Goal: Information Seeking & Learning: Check status

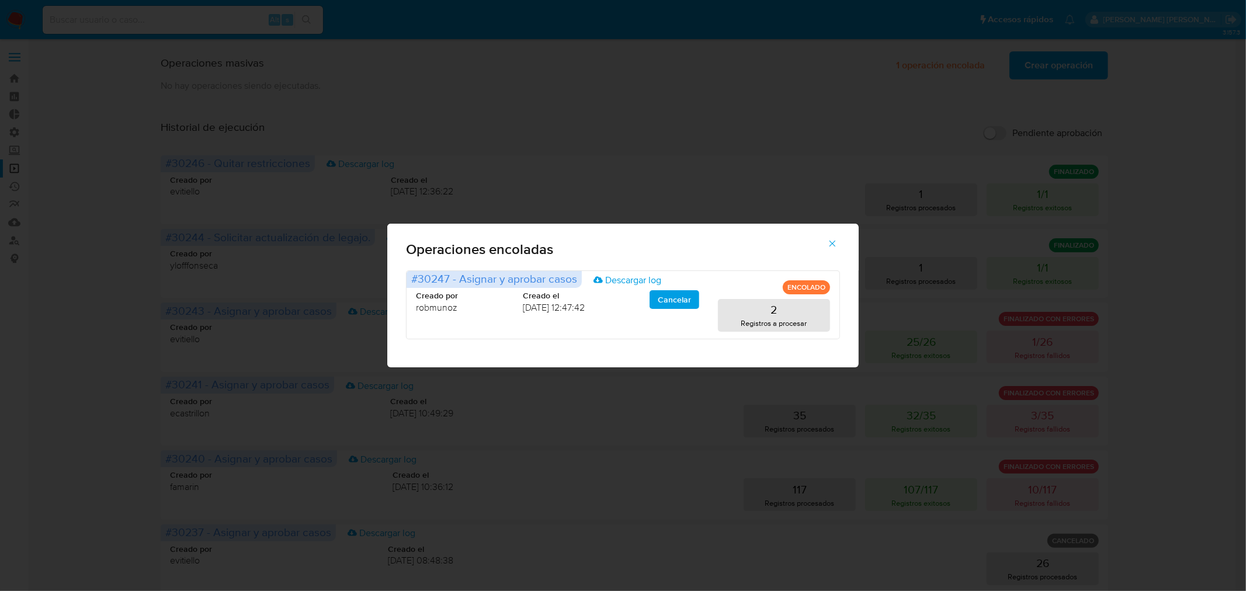
click at [832, 237] on span "button" at bounding box center [832, 244] width 11 height 26
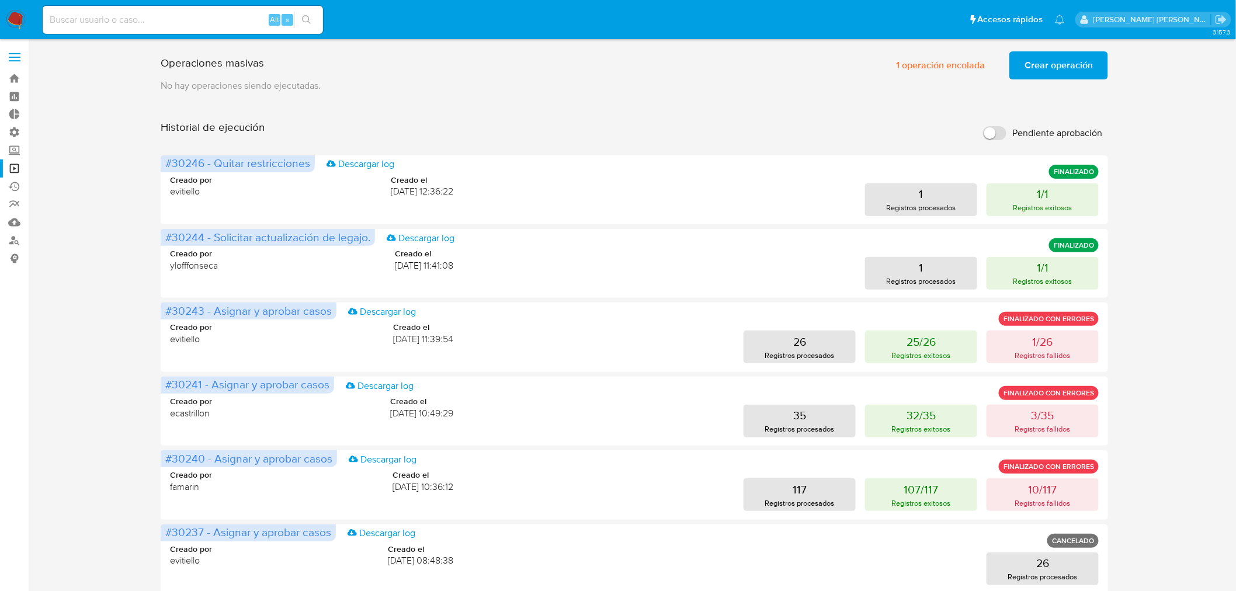
drag, startPoint x: 13, startPoint y: 19, endPoint x: 61, endPoint y: 33, distance: 49.4
click at [15, 19] on img at bounding box center [16, 20] width 20 height 20
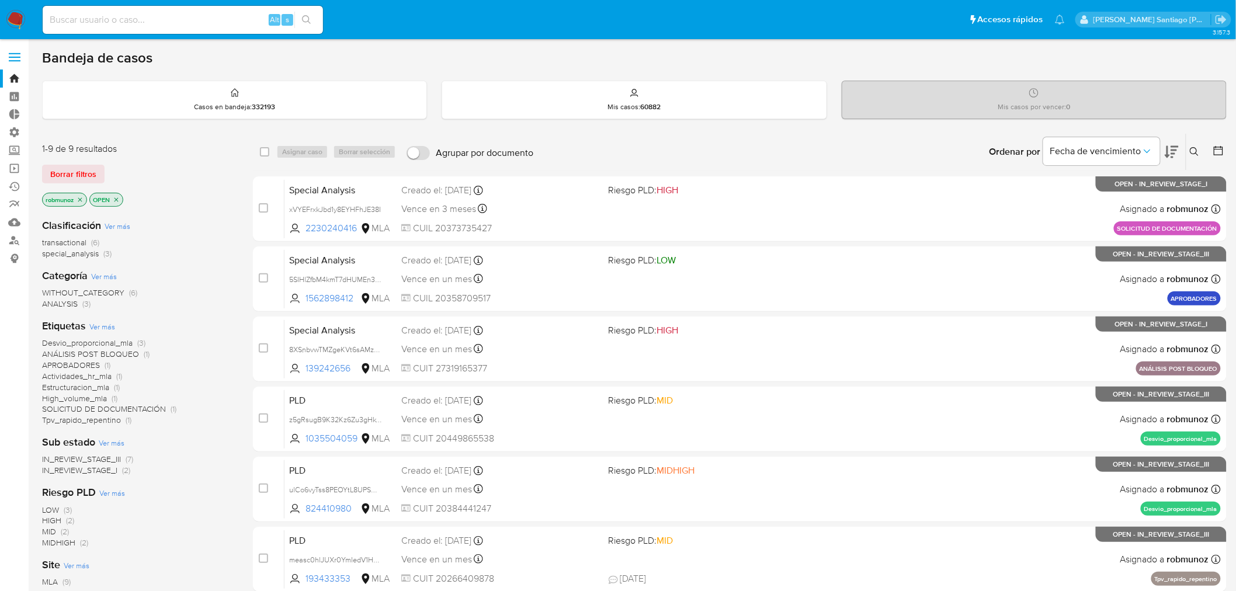
drag, startPoint x: 0, startPoint y: 0, endPoint x: 183, endPoint y: 18, distance: 183.7
click at [183, 18] on input at bounding box center [183, 19] width 280 height 15
paste input "2UcDCY3j4SkFUNqcaJ7nLXkm"
type input "2UcDCY3j4SkFUNqcaJ7nLXkm"
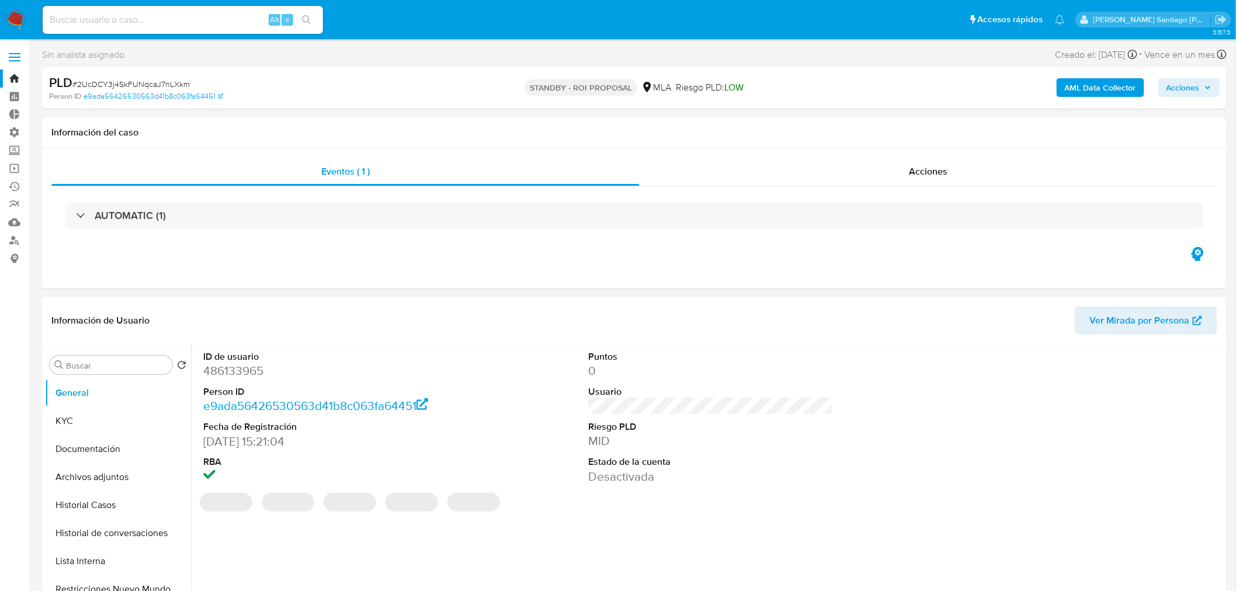
select select "10"
click at [974, 176] on div "Acciones" at bounding box center [929, 172] width 578 height 28
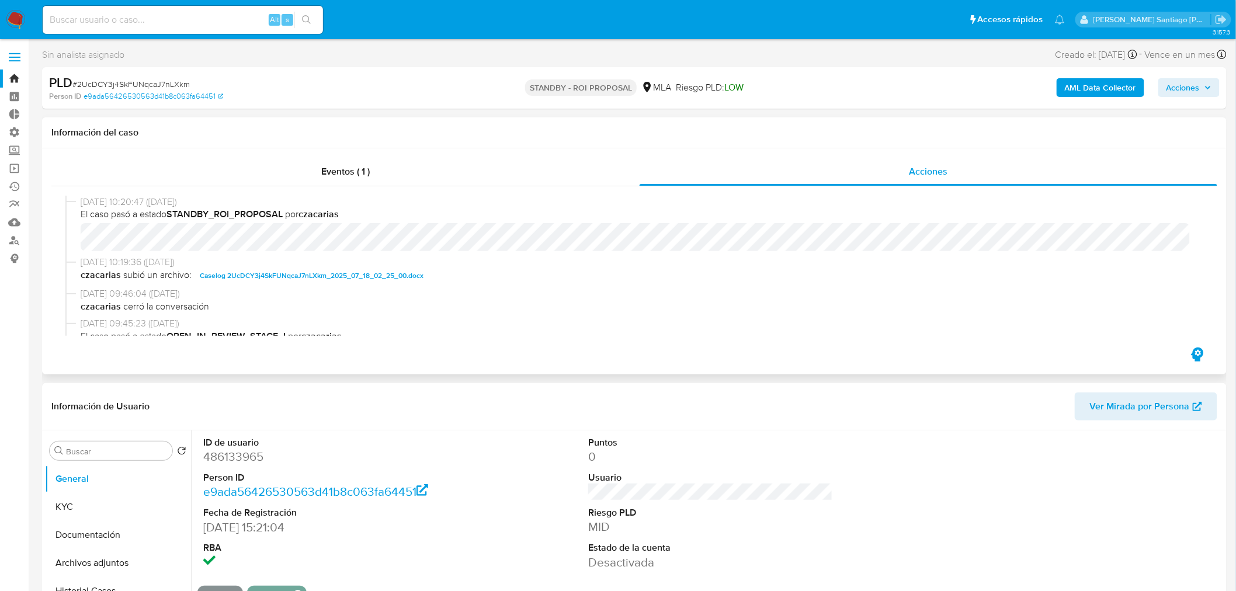
click at [394, 275] on span "Caselog 2UcDCY3j4SkFUNqcaJ7nLXkm_2025_07_18_02_25_00.docx" at bounding box center [312, 276] width 224 height 14
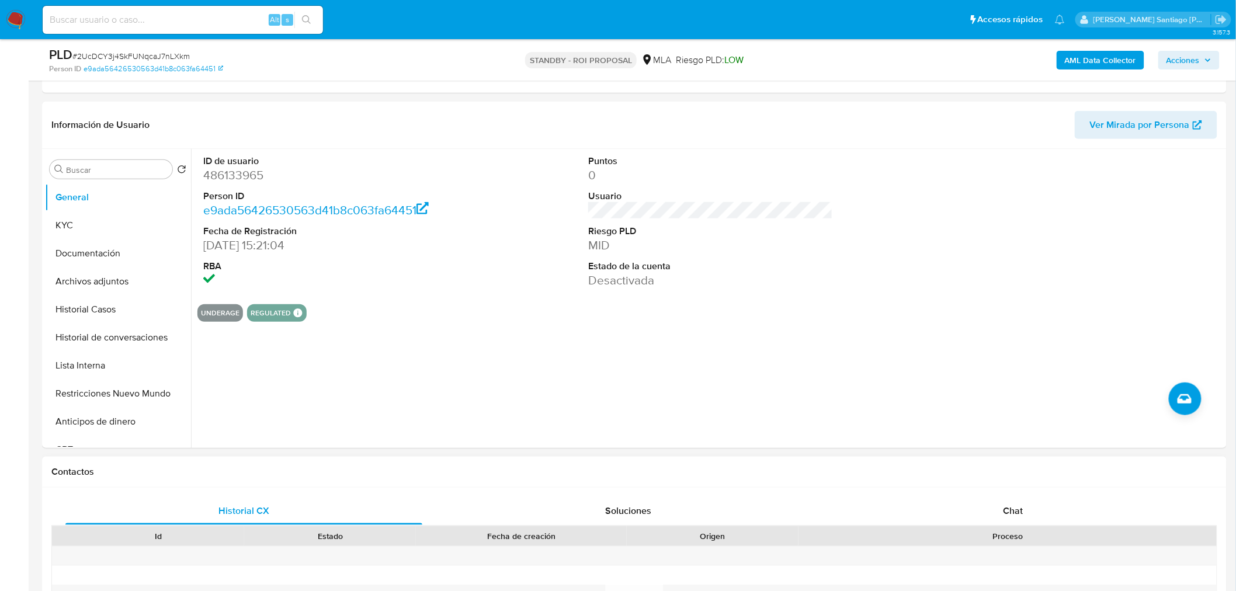
scroll to position [259, 0]
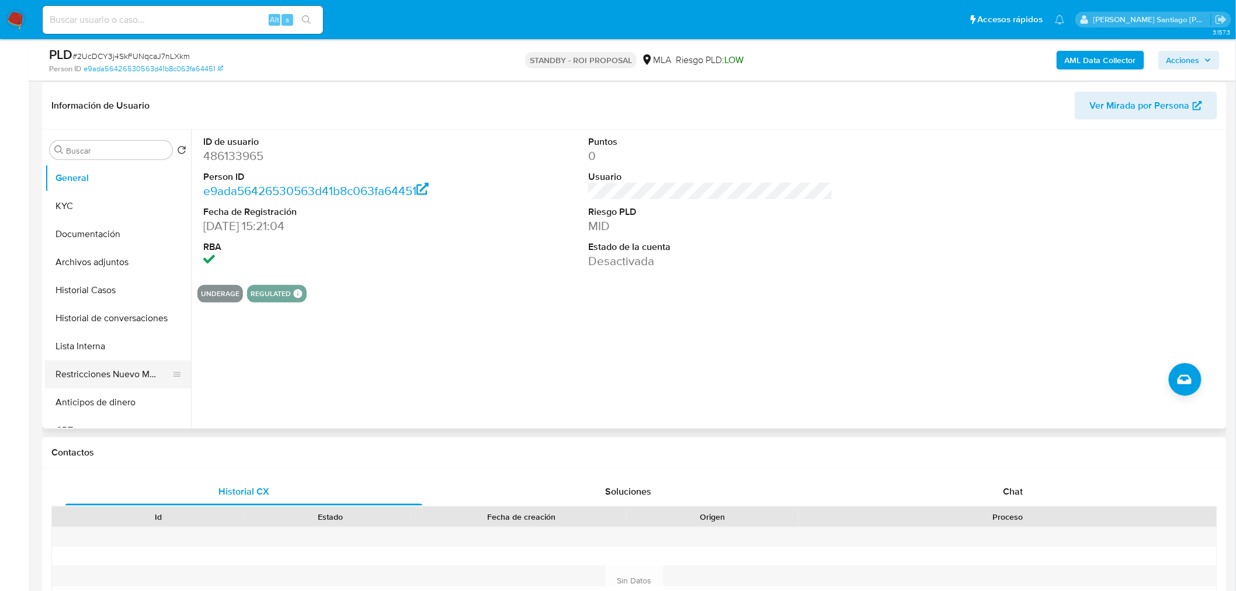
click at [131, 377] on button "Restricciones Nuevo Mundo" at bounding box center [113, 374] width 137 height 28
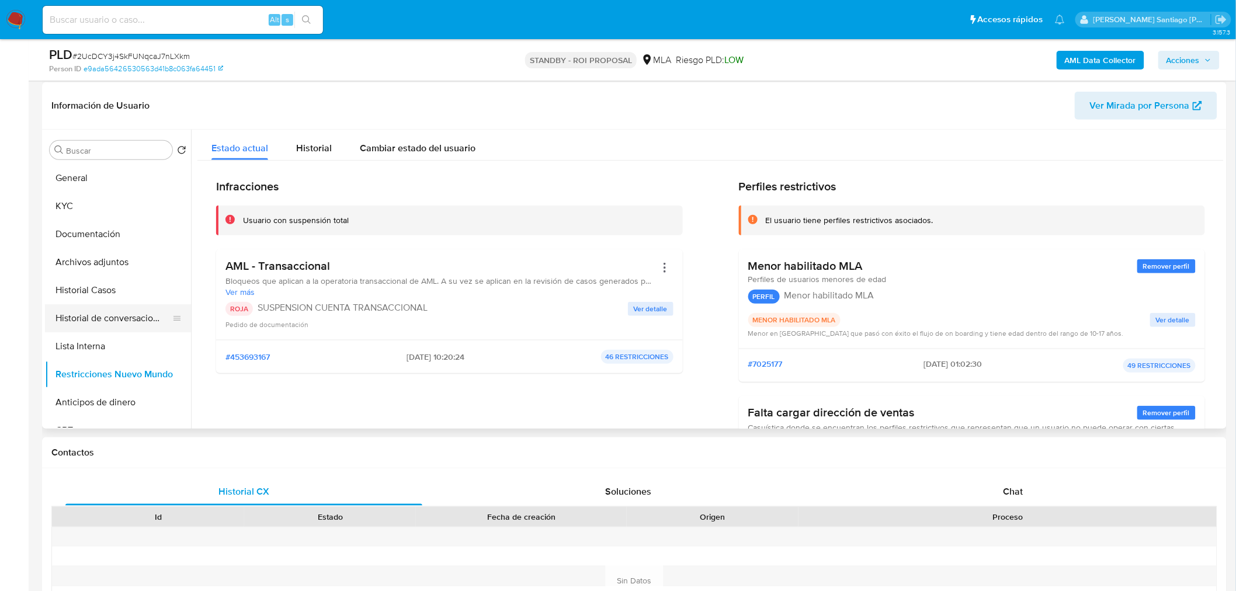
click at [127, 320] on button "Historial de conversaciones" at bounding box center [113, 318] width 137 height 28
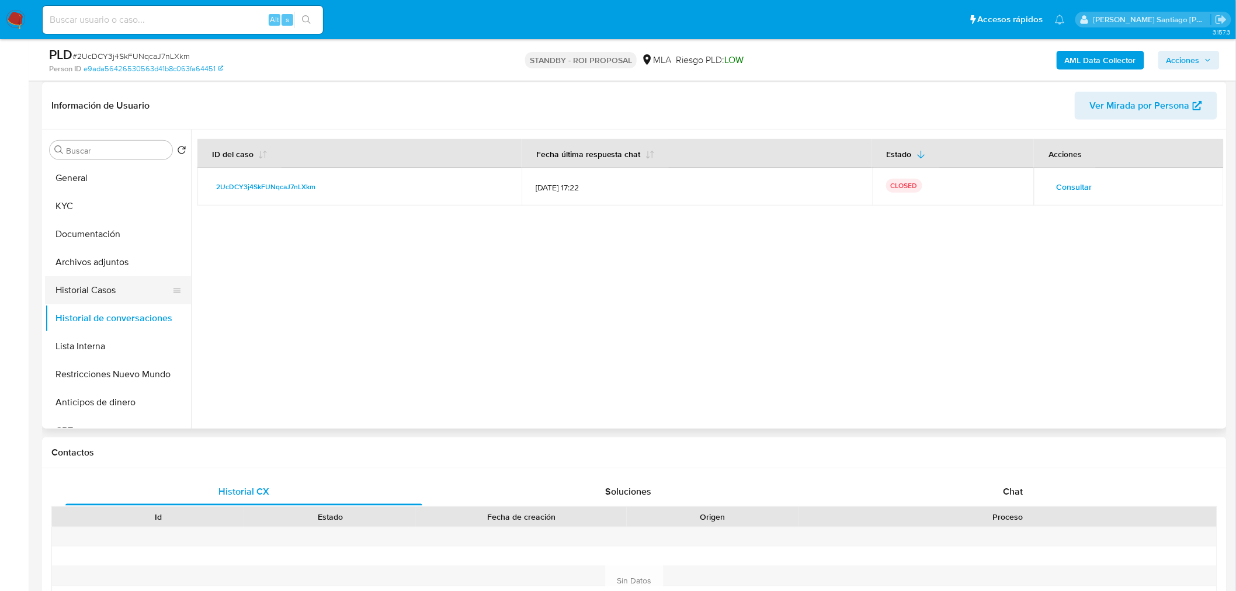
click at [119, 294] on button "Historial Casos" at bounding box center [113, 290] width 137 height 28
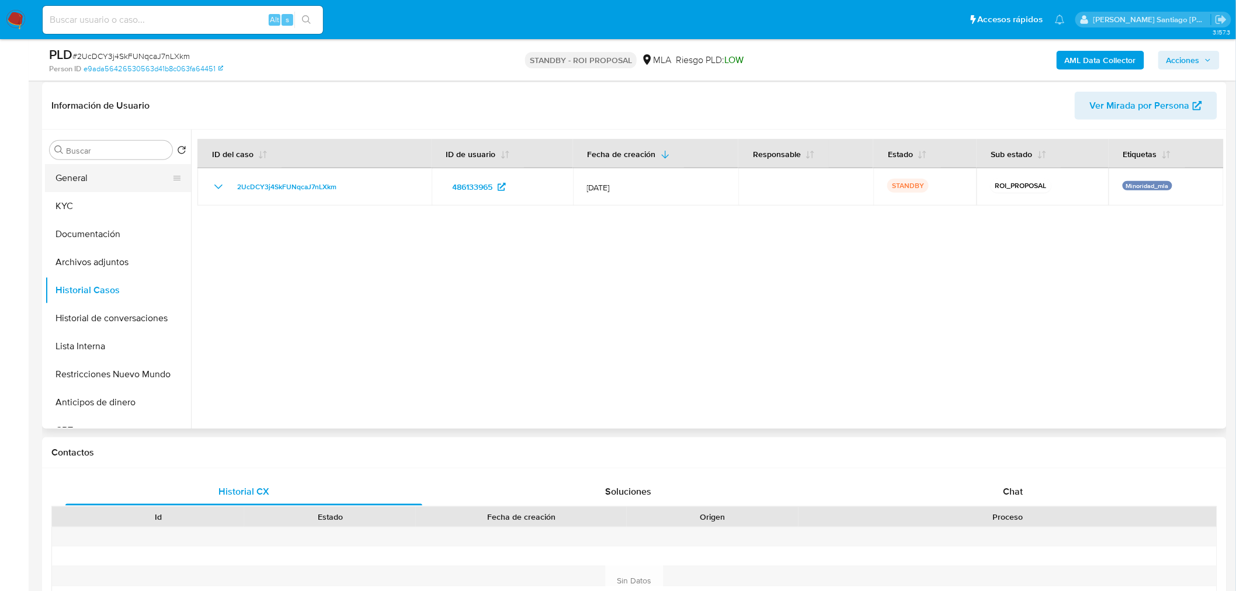
click at [104, 177] on button "General" at bounding box center [113, 178] width 137 height 28
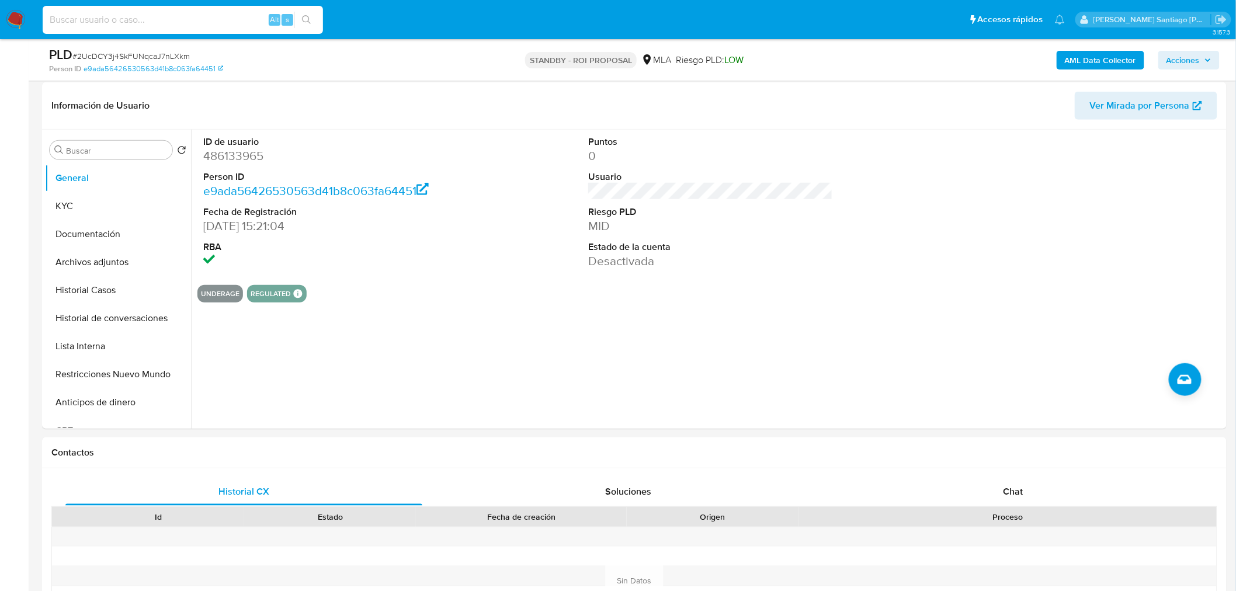
click at [196, 16] on input at bounding box center [183, 19] width 280 height 15
paste input "YTAfpm3lJHjw5hOZPq9TVQBw"
type input "YTAfpm3lJHjw5hOZPq9TVQBw"
click at [304, 15] on icon "search-icon" at bounding box center [306, 19] width 9 height 9
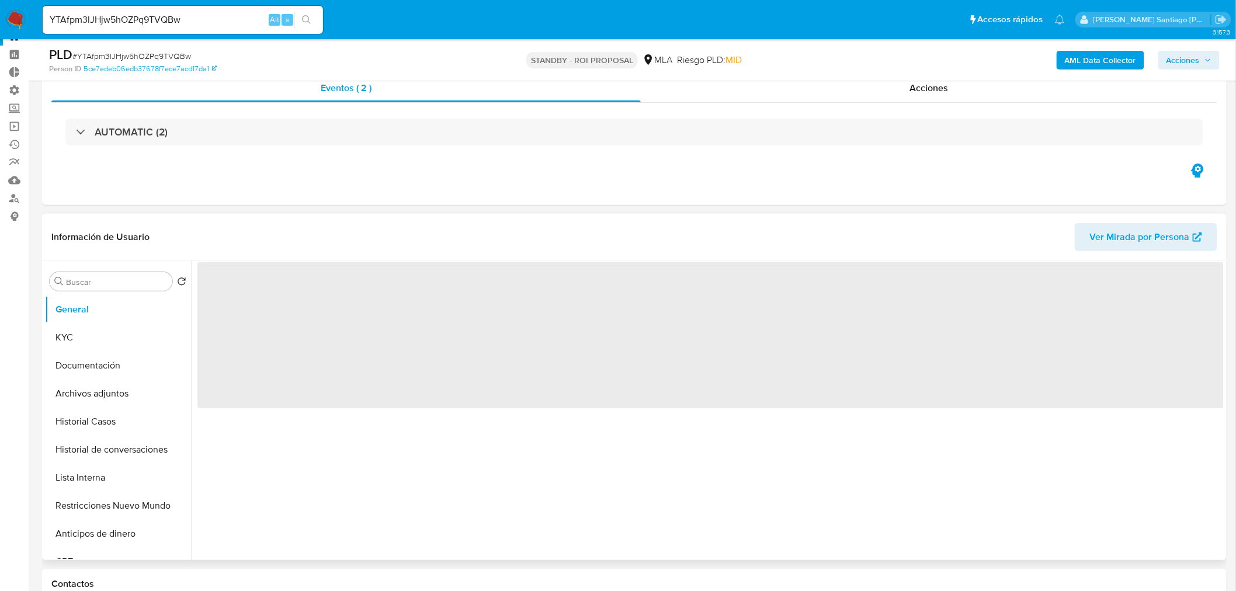
scroll to position [65, 0]
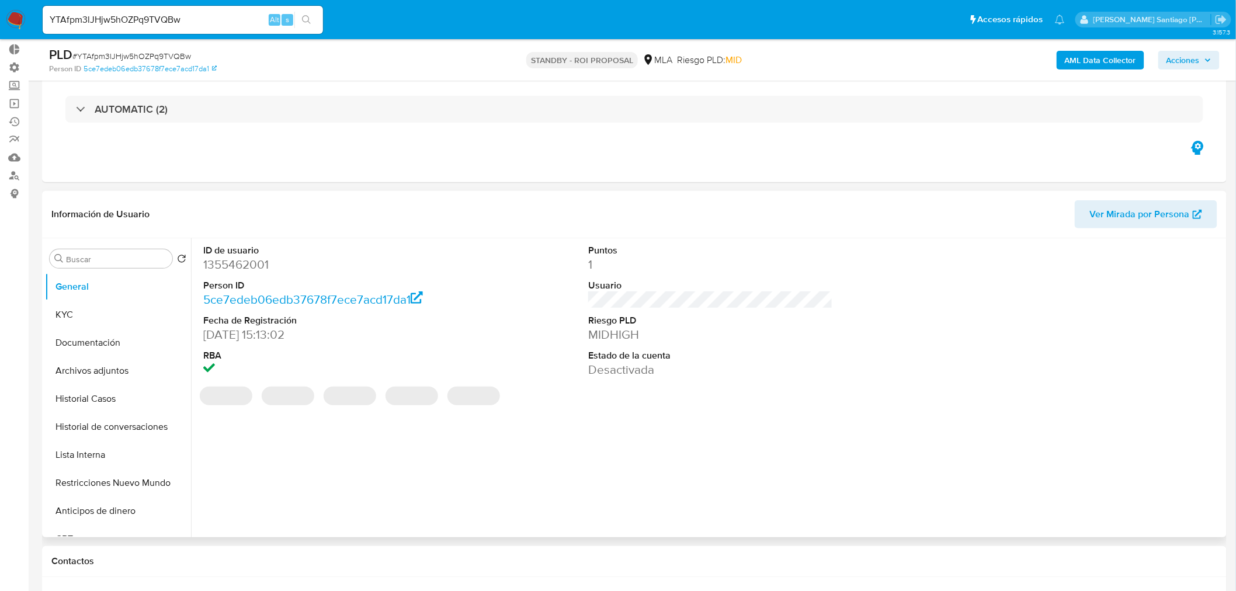
select select "10"
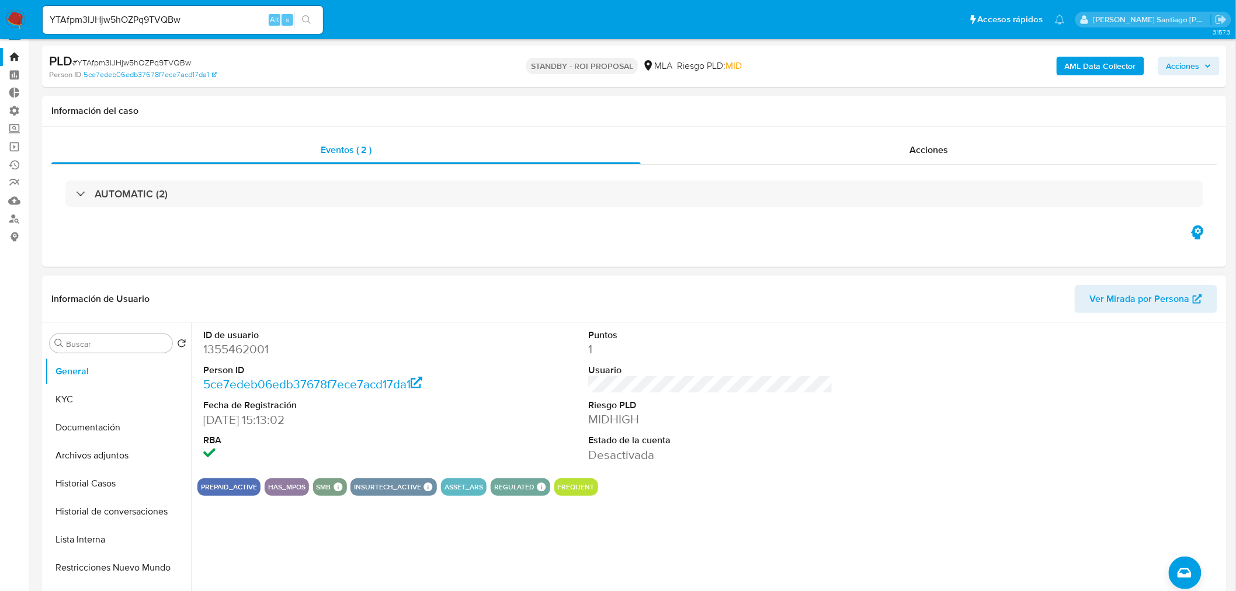
scroll to position [0, 0]
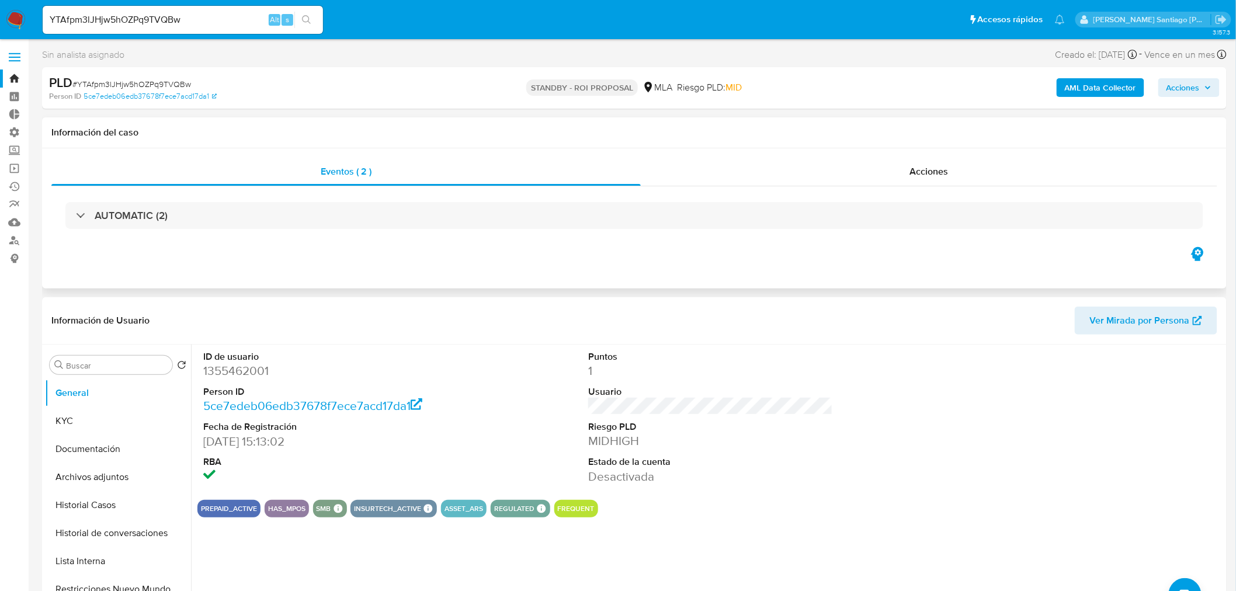
click at [869, 187] on div "AUTOMATIC (2)" at bounding box center [634, 215] width 1166 height 58
click at [869, 185] on div "Acciones" at bounding box center [929, 172] width 577 height 28
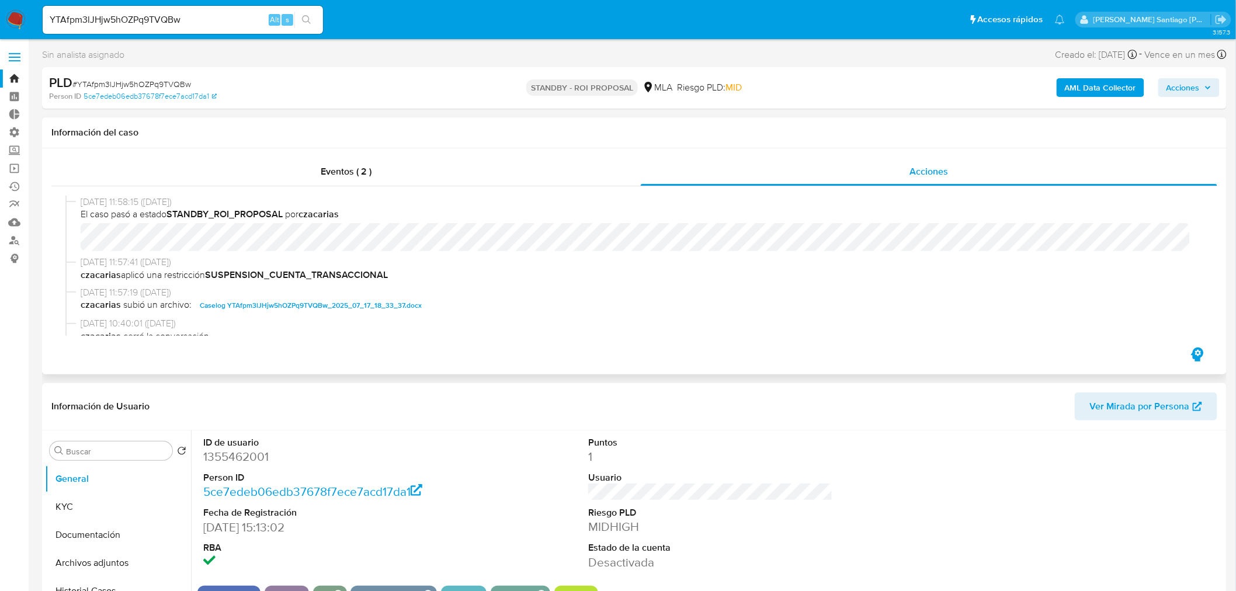
scroll to position [65, 0]
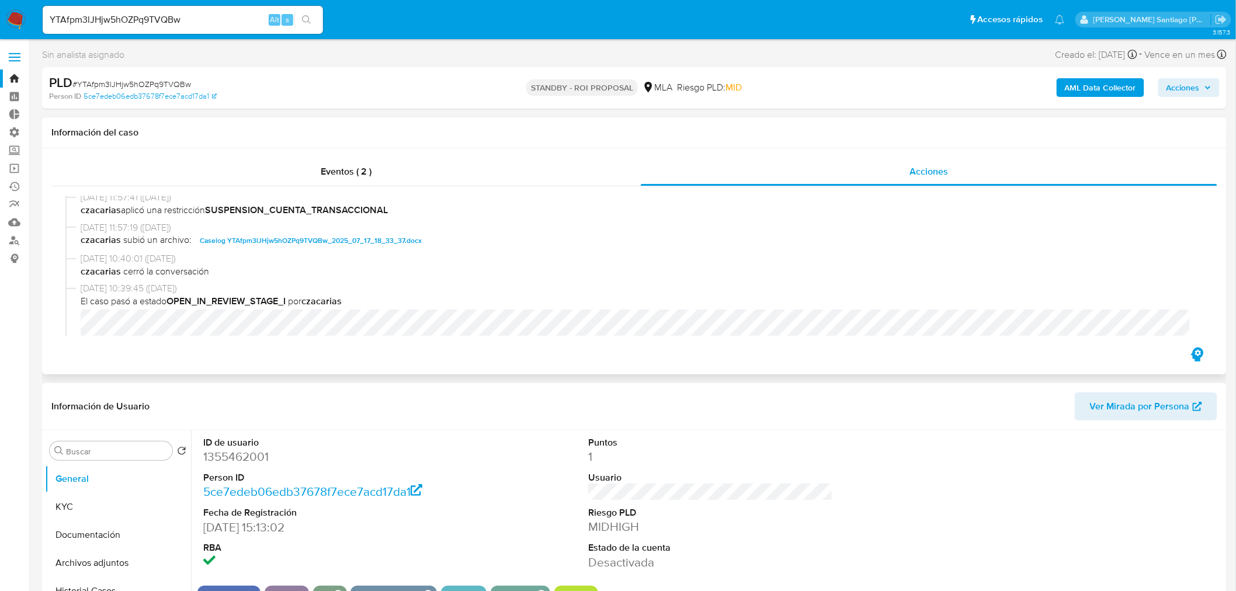
click at [378, 241] on span "Caselog YTAfpm3lJHjw5hOZPq9TVQBw_2025_07_17_18_33_37.docx" at bounding box center [311, 241] width 222 height 14
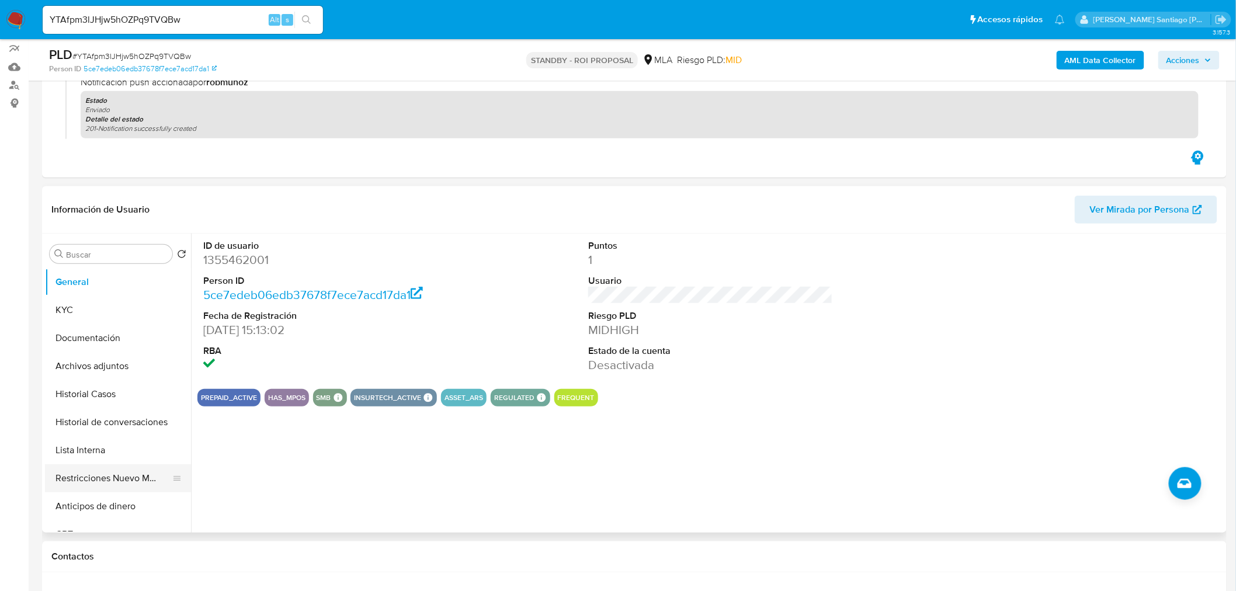
scroll to position [195, 0]
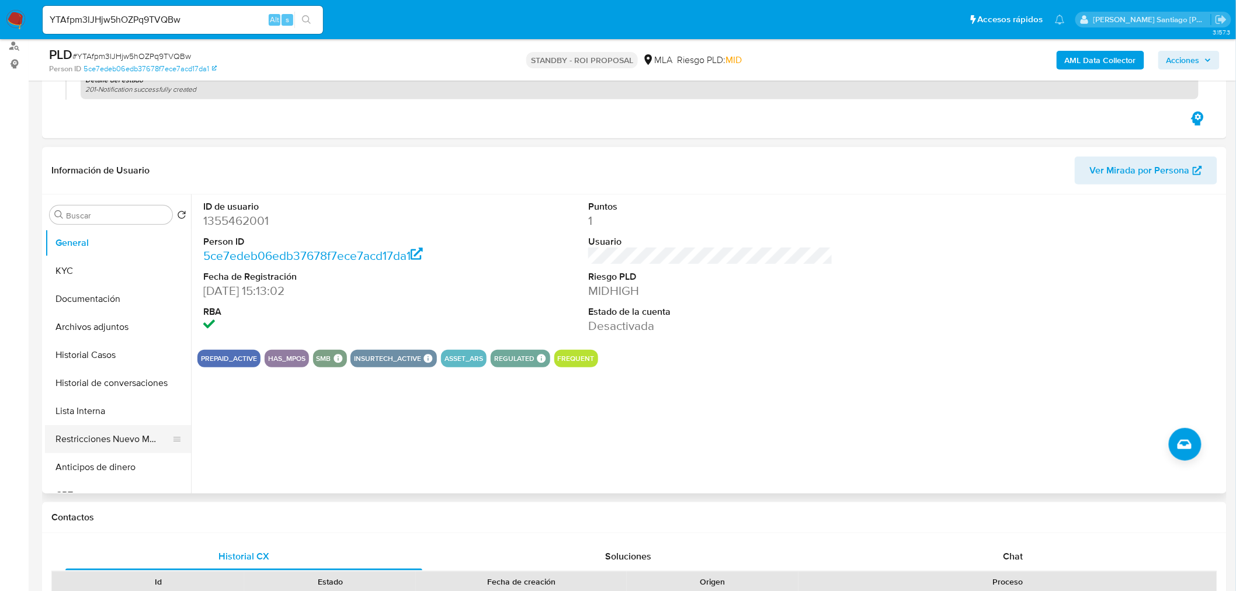
click at [96, 440] on button "Restricciones Nuevo Mundo" at bounding box center [113, 439] width 137 height 28
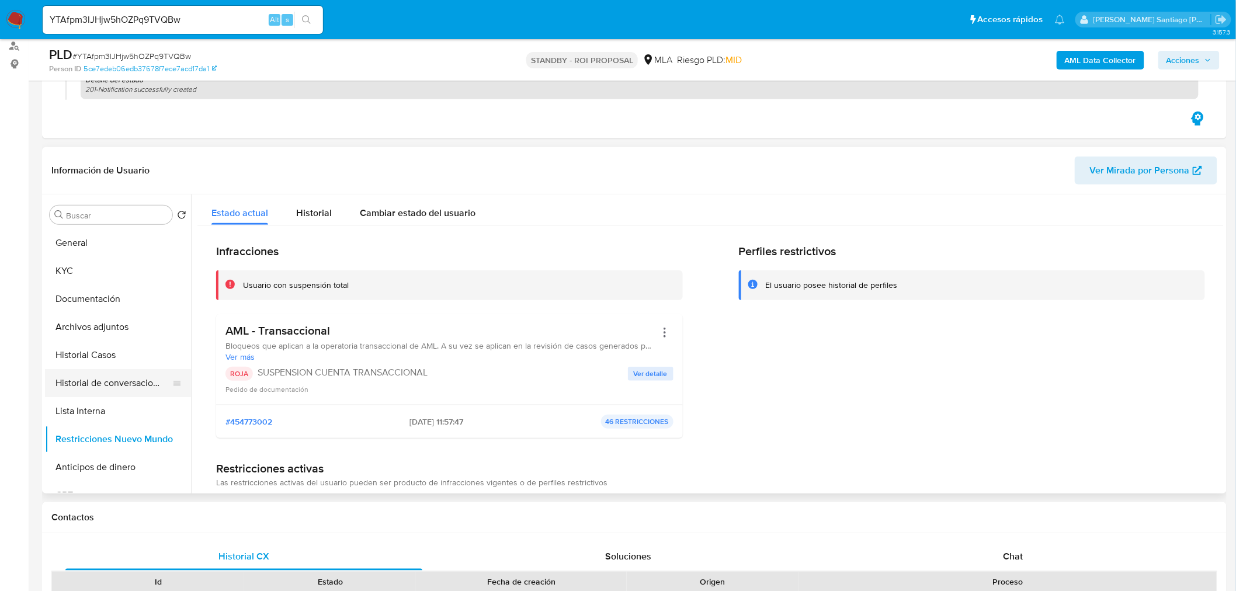
click at [105, 382] on button "Historial de conversaciones" at bounding box center [113, 383] width 137 height 28
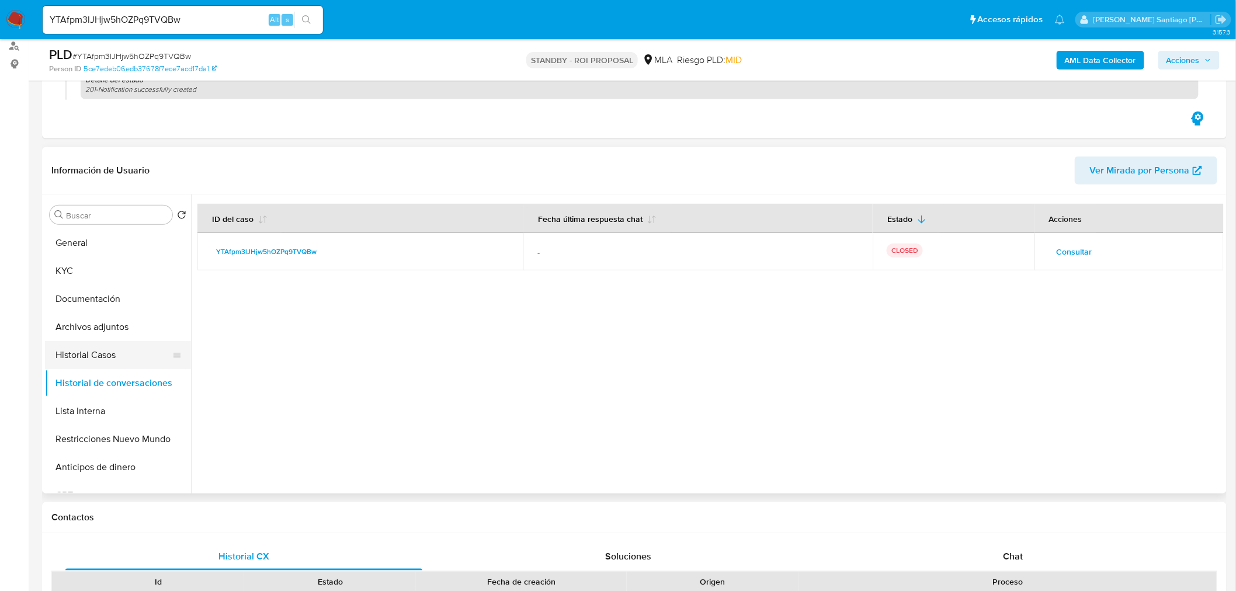
click at [130, 357] on button "Historial Casos" at bounding box center [113, 355] width 137 height 28
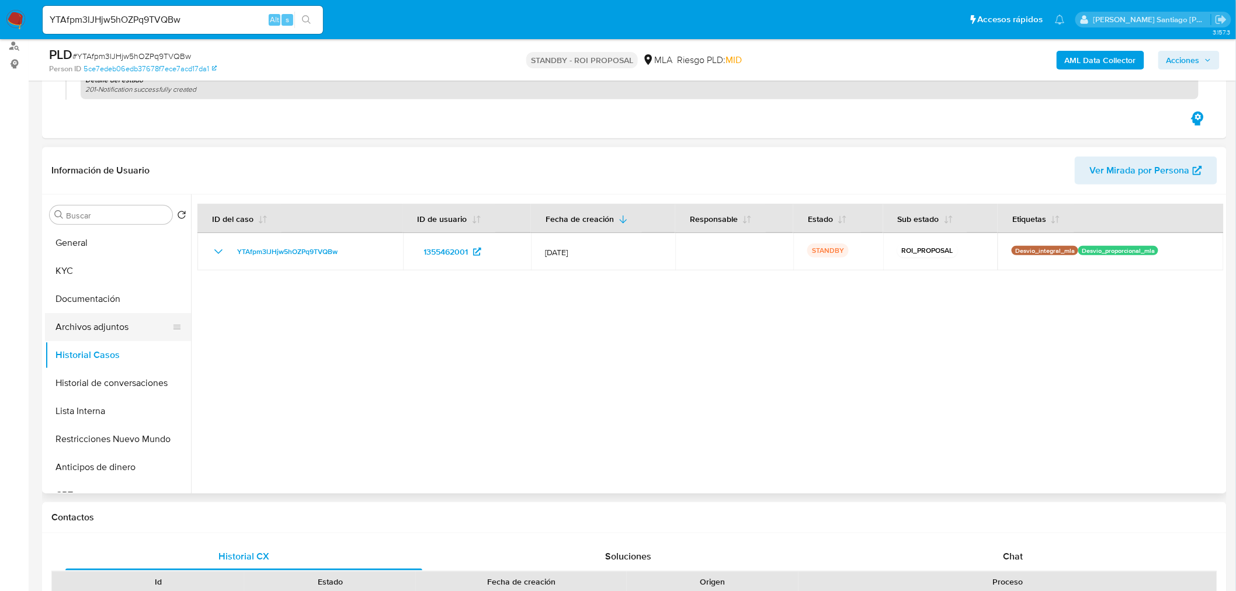
click at [90, 338] on button "Archivos adjuntos" at bounding box center [113, 327] width 137 height 28
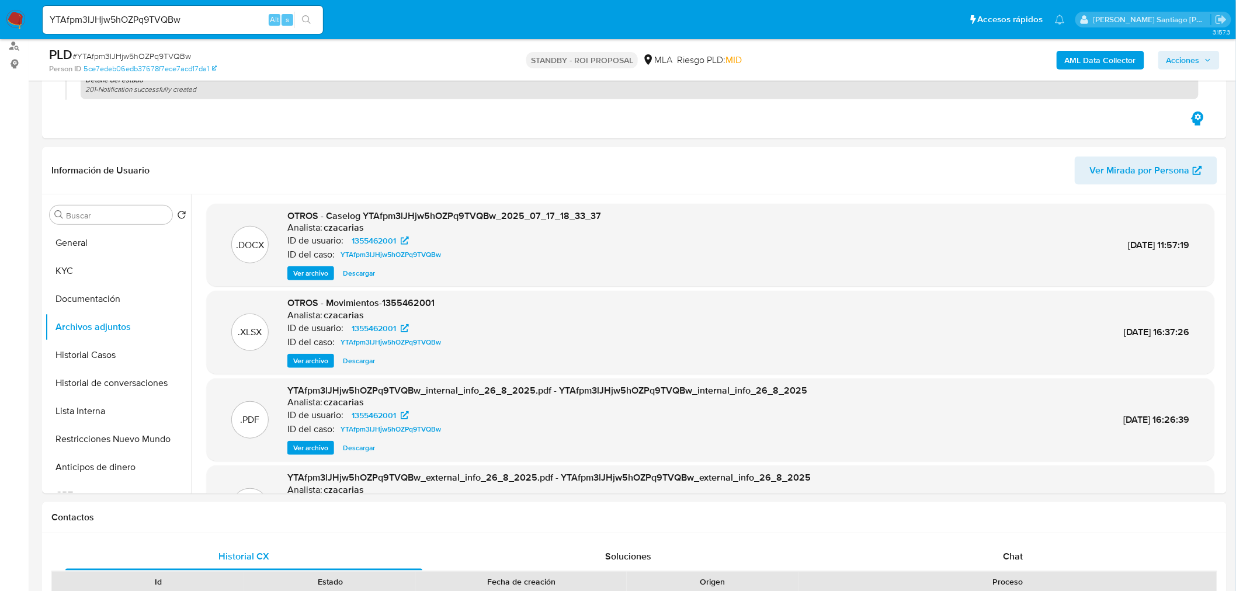
click at [223, 8] on div "YTAfpm3lJHjw5hOZPq9TVQBw Alt s" at bounding box center [183, 20] width 280 height 28
click at [216, 15] on input "YTAfpm3lJHjw5hOZPq9TVQBw" at bounding box center [183, 19] width 280 height 15
paste input "Wh1Y6XxOW2gMulWZve2j23o7"
type input "Wh1Y6XxOW2gMulWZve2j23o7"
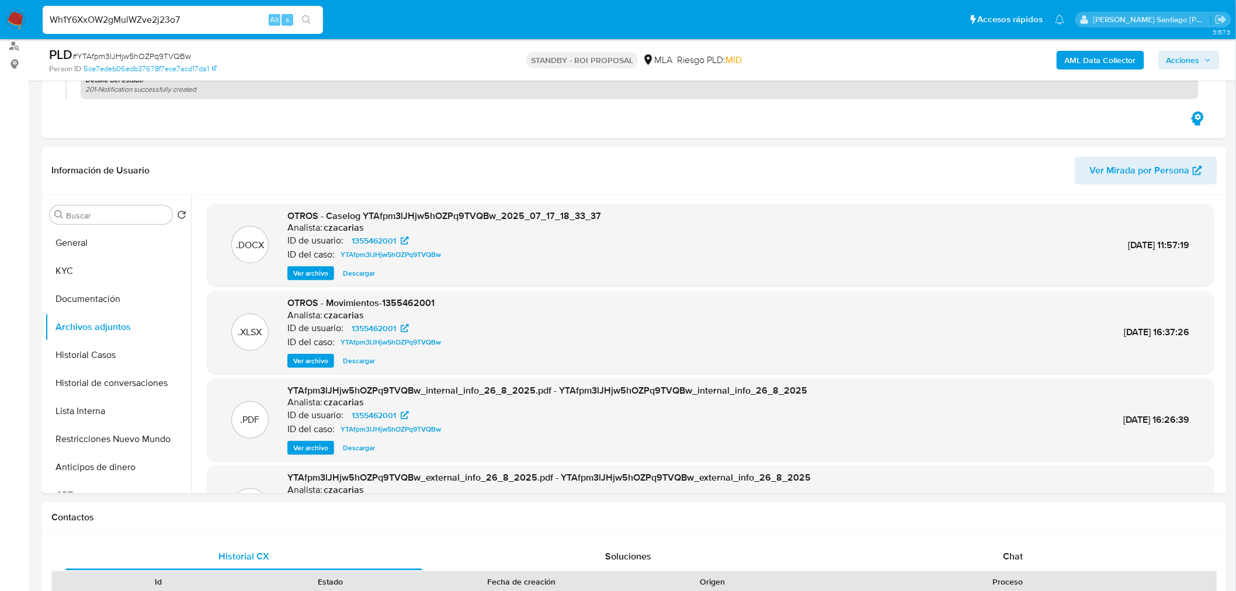
click at [301, 27] on div "Wh1Y6XxOW2gMulWZve2j23o7 Alt s" at bounding box center [183, 20] width 280 height 28
click at [299, 13] on button "search-icon" at bounding box center [306, 20] width 24 height 16
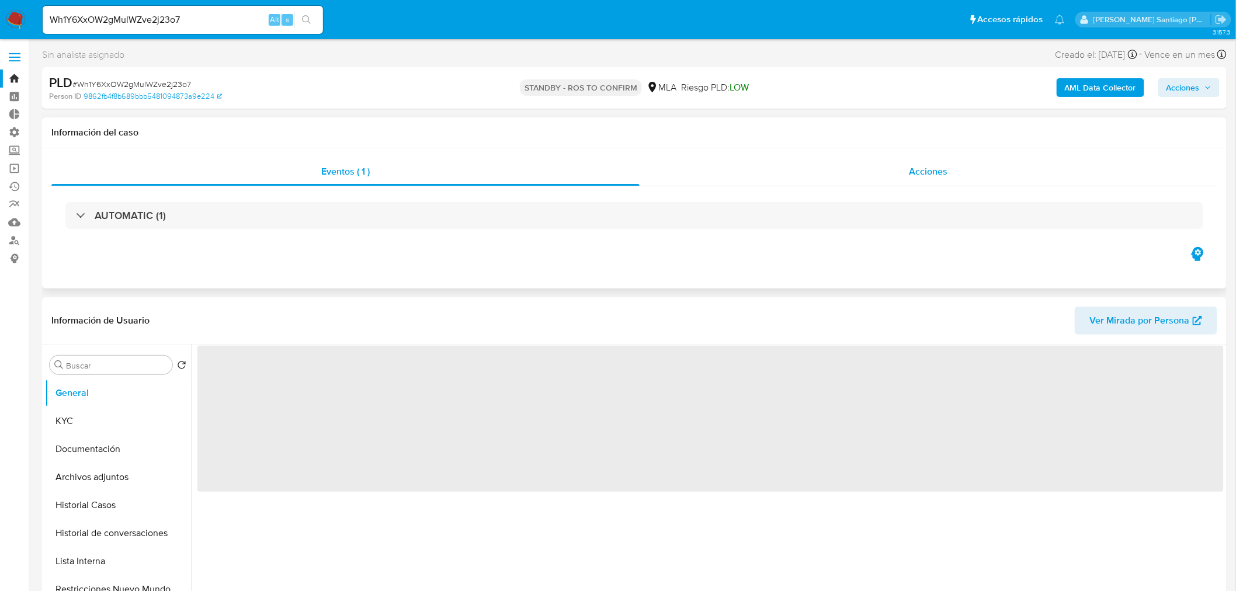
click at [877, 176] on div "Acciones" at bounding box center [929, 172] width 578 height 28
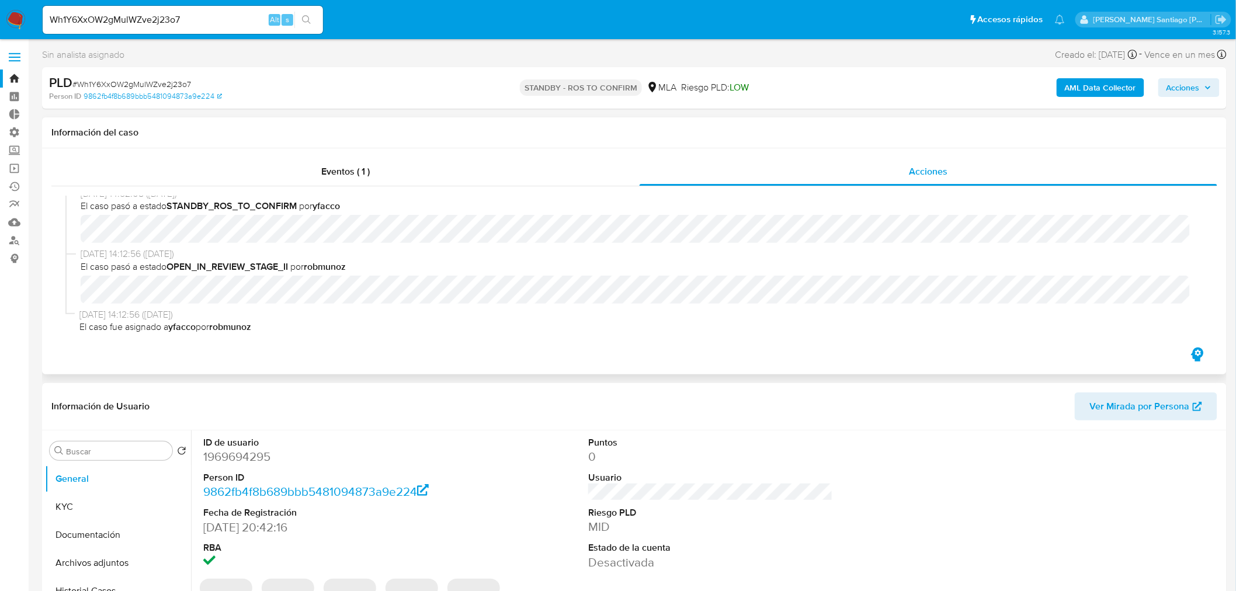
scroll to position [10, 0]
select select "10"
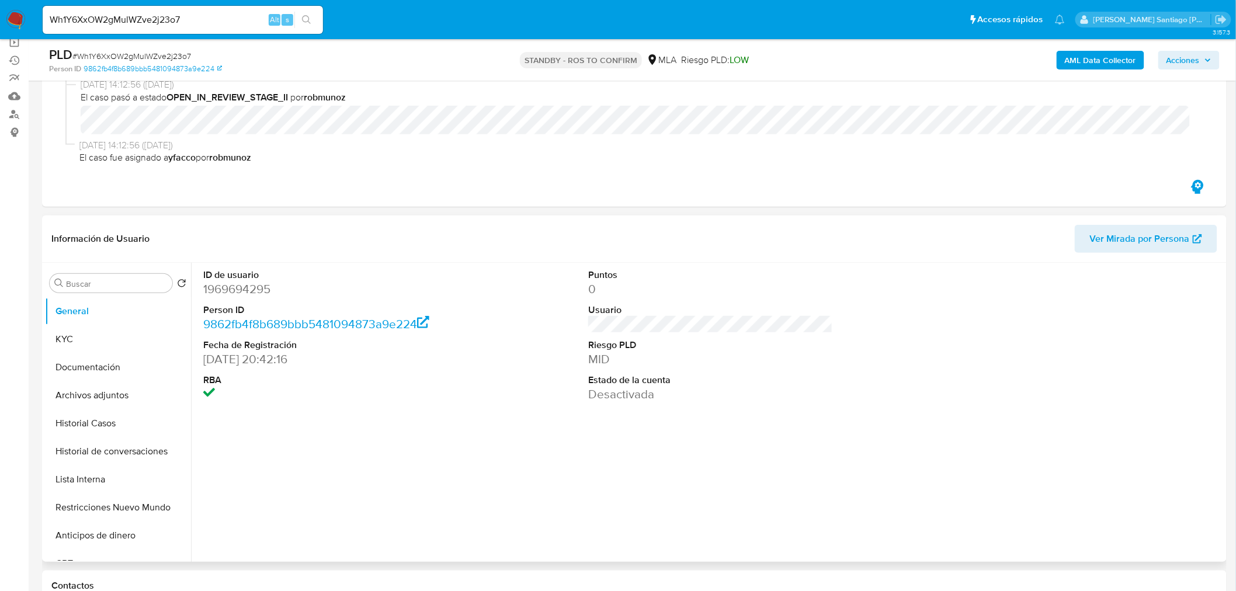
scroll to position [130, 0]
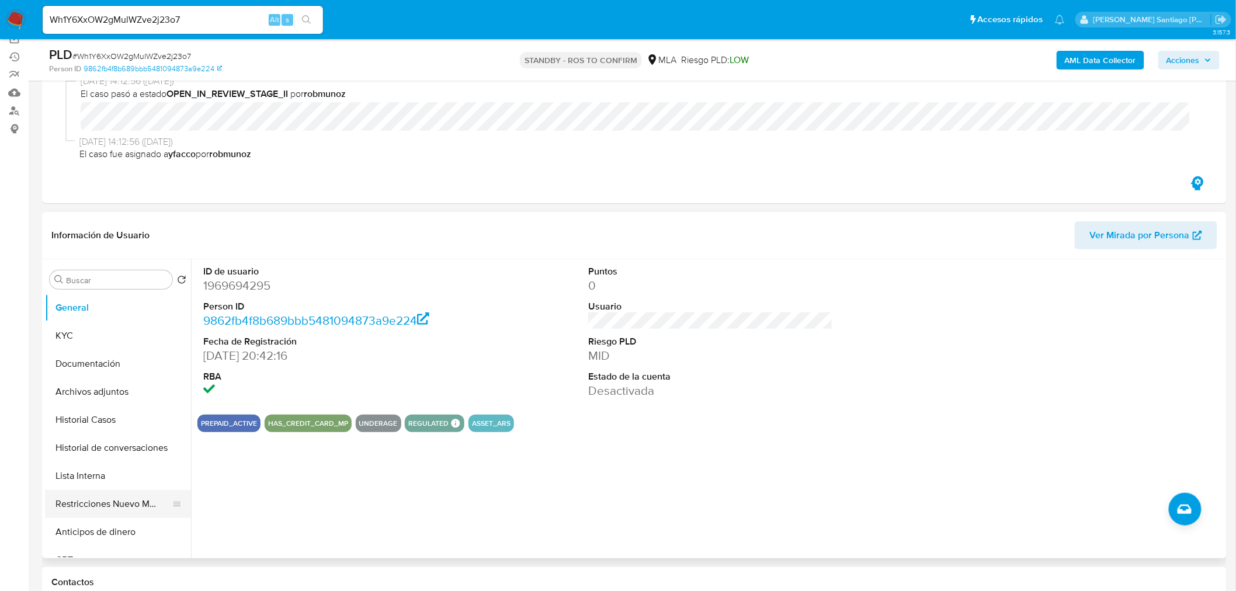
click at [138, 509] on button "Restricciones Nuevo Mundo" at bounding box center [113, 504] width 137 height 28
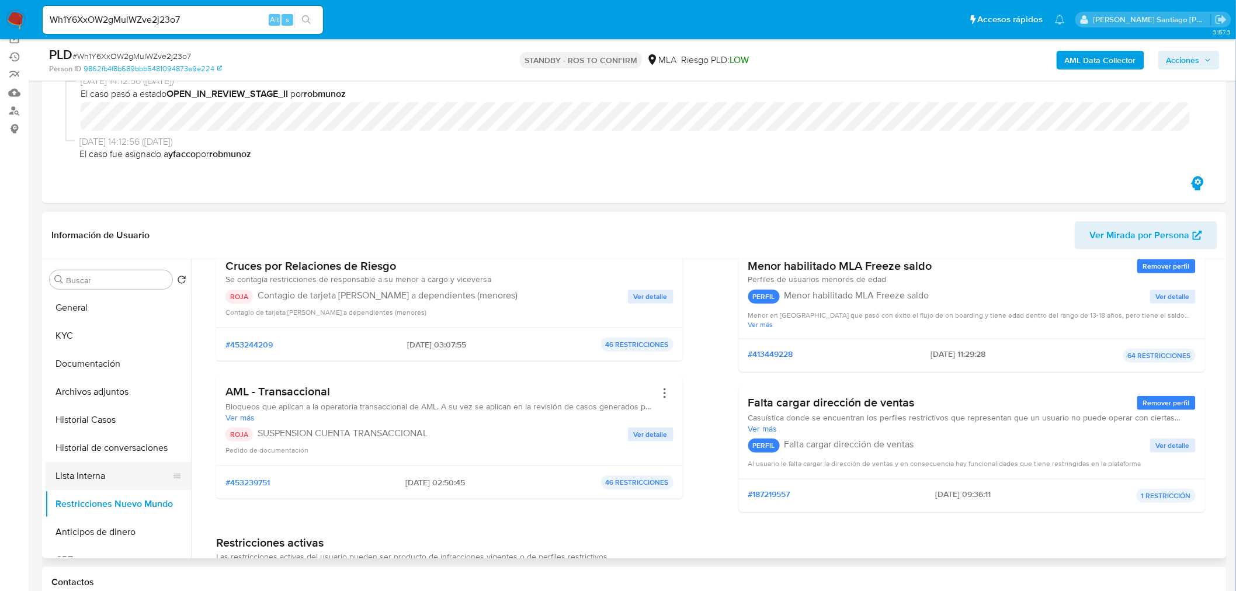
click at [107, 474] on button "Lista Interna" at bounding box center [113, 476] width 137 height 28
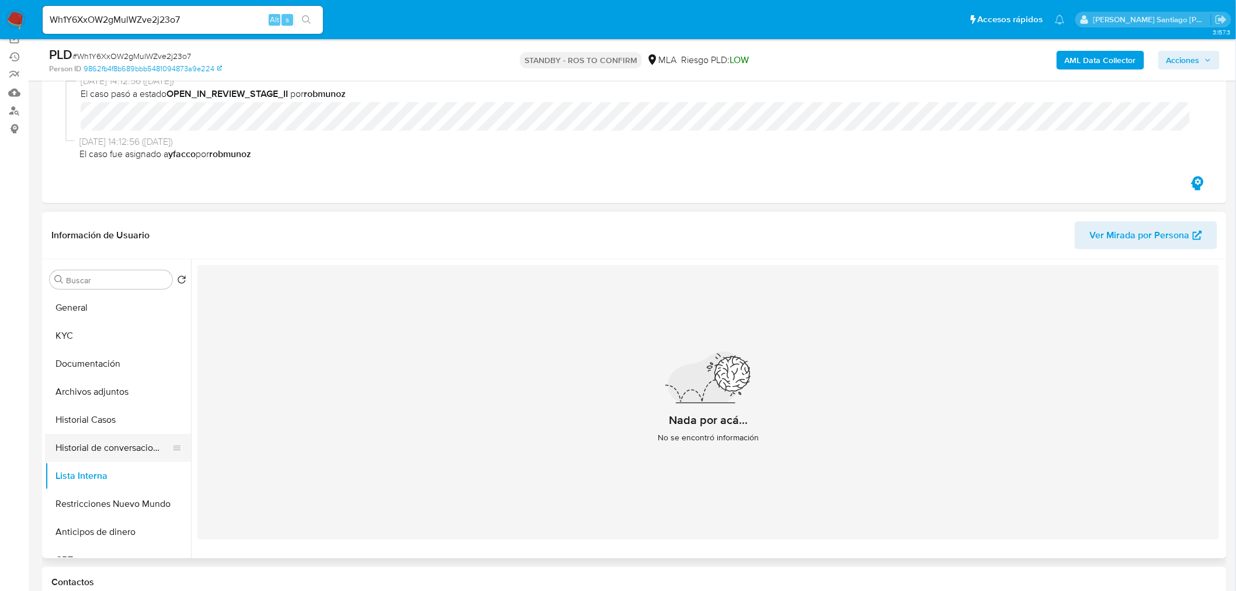
click at [109, 451] on button "Historial de conversaciones" at bounding box center [113, 448] width 137 height 28
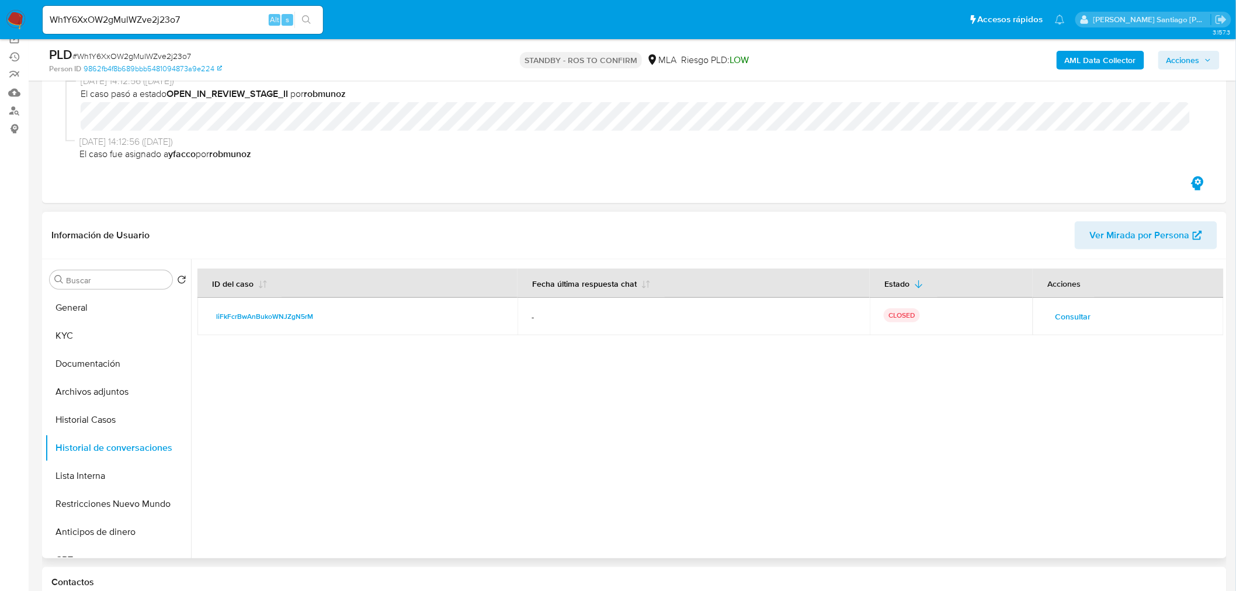
click at [1063, 316] on span "Consultar" at bounding box center [1073, 316] width 36 height 16
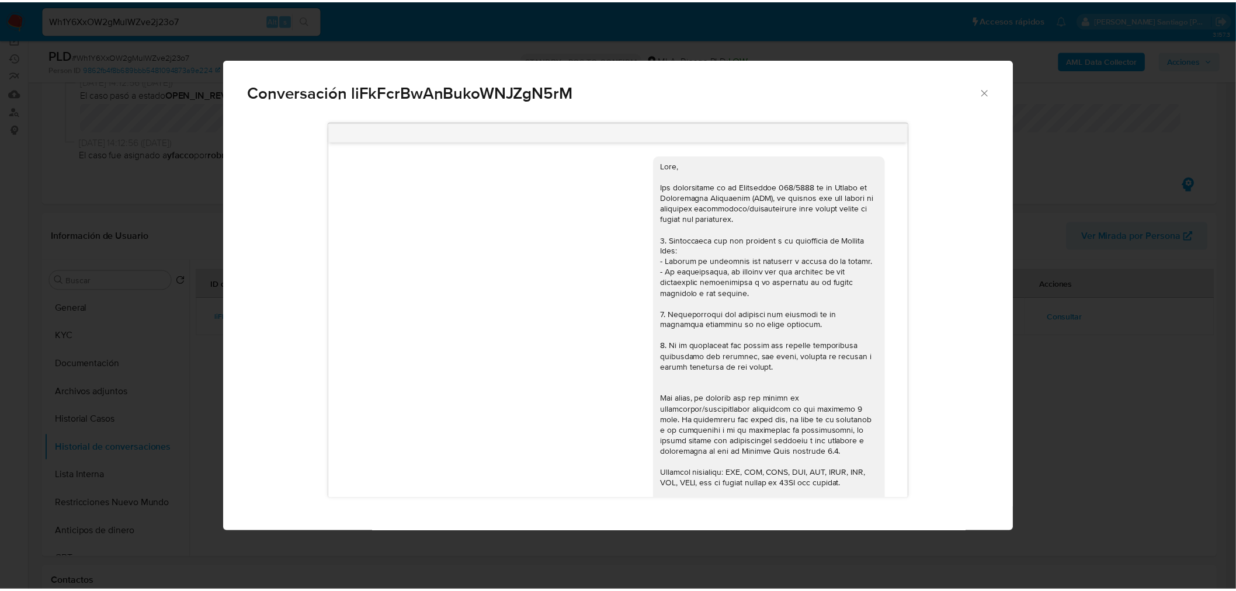
scroll to position [433, 0]
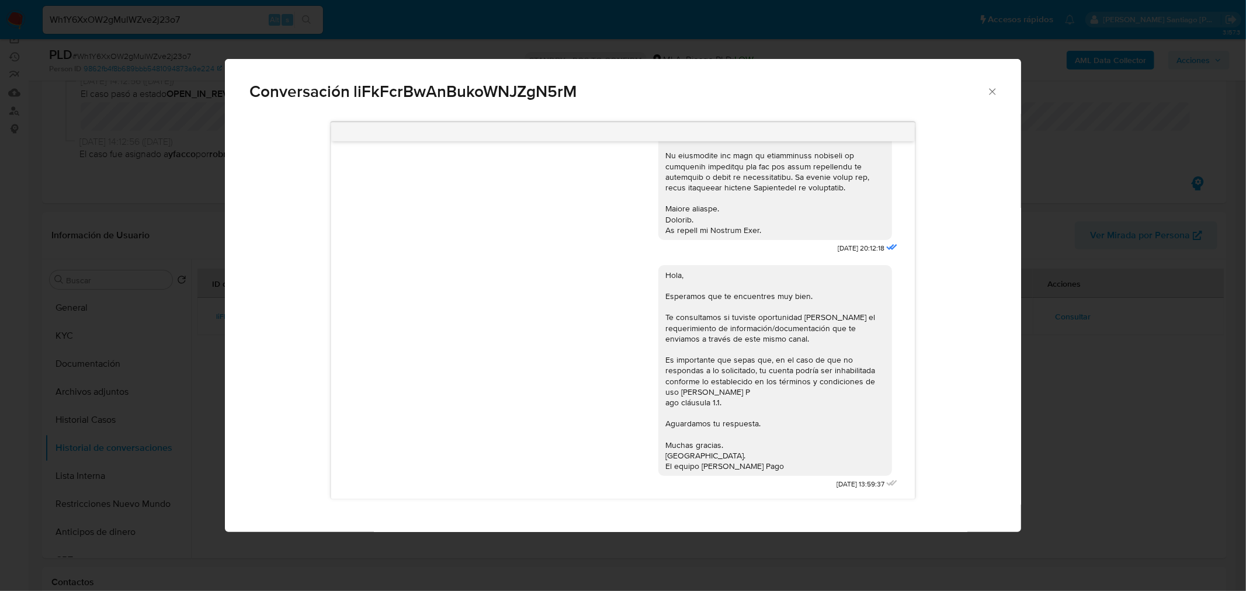
click at [1080, 453] on div "Conversación liFkFcrBwAnBukoWNJZgN5rM [DATE] 20:12:18 Hola, Esperamos que te en…" at bounding box center [623, 295] width 1246 height 591
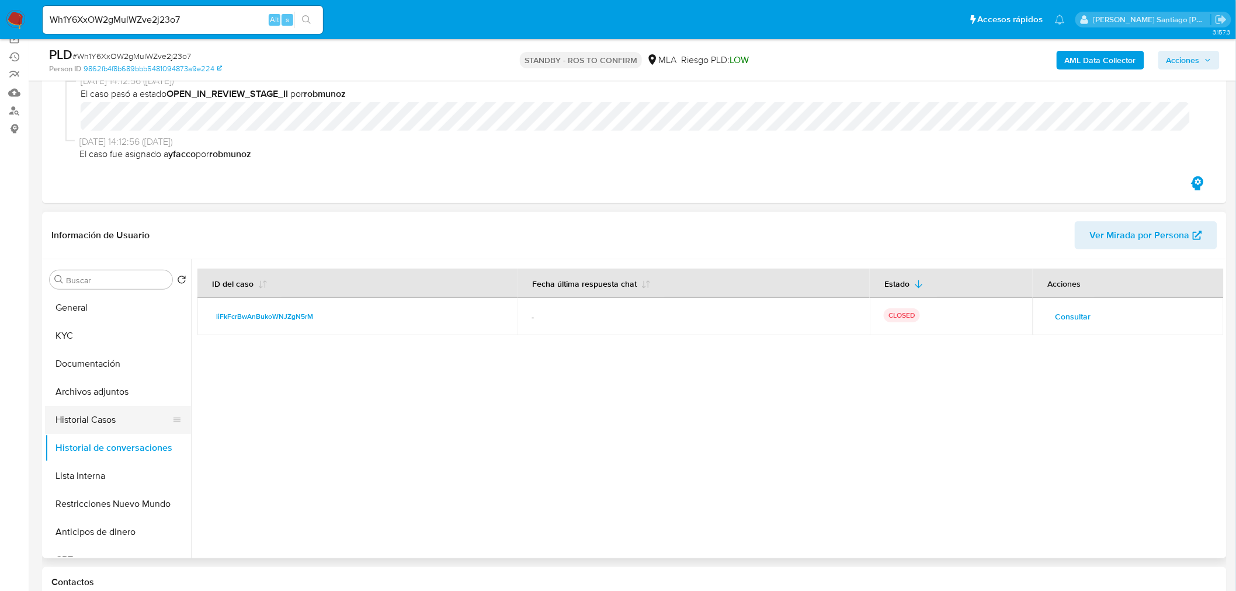
drag, startPoint x: 113, startPoint y: 423, endPoint x: 106, endPoint y: 412, distance: 12.6
click at [113, 422] on button "Historial Casos" at bounding box center [113, 420] width 137 height 28
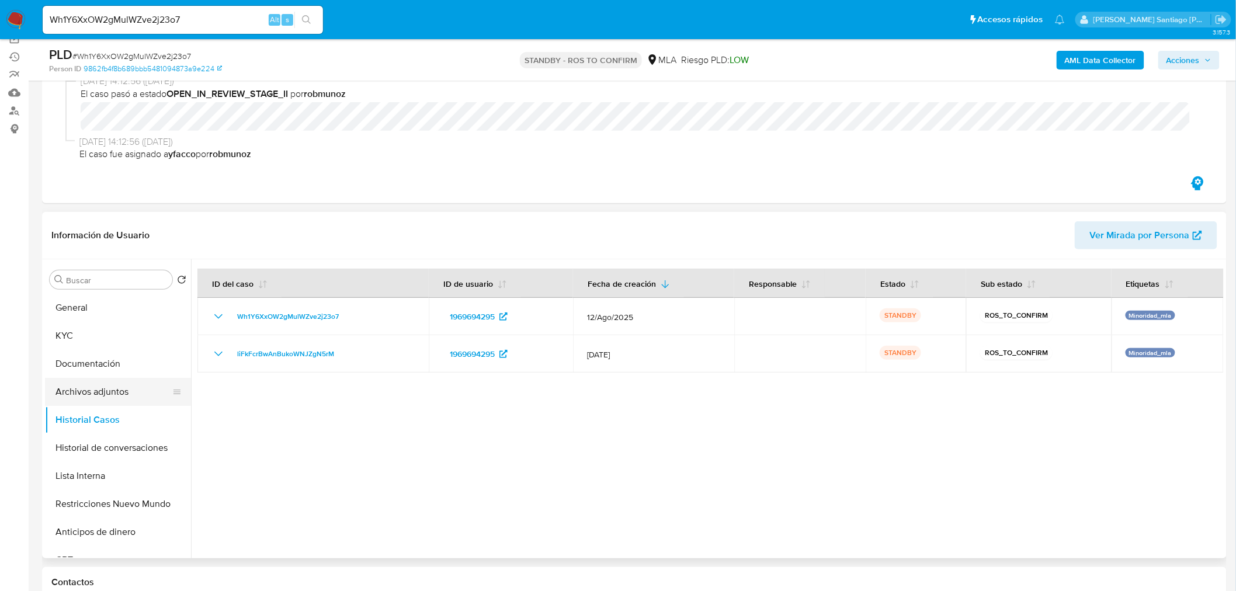
click at [108, 398] on button "Archivos adjuntos" at bounding box center [113, 392] width 137 height 28
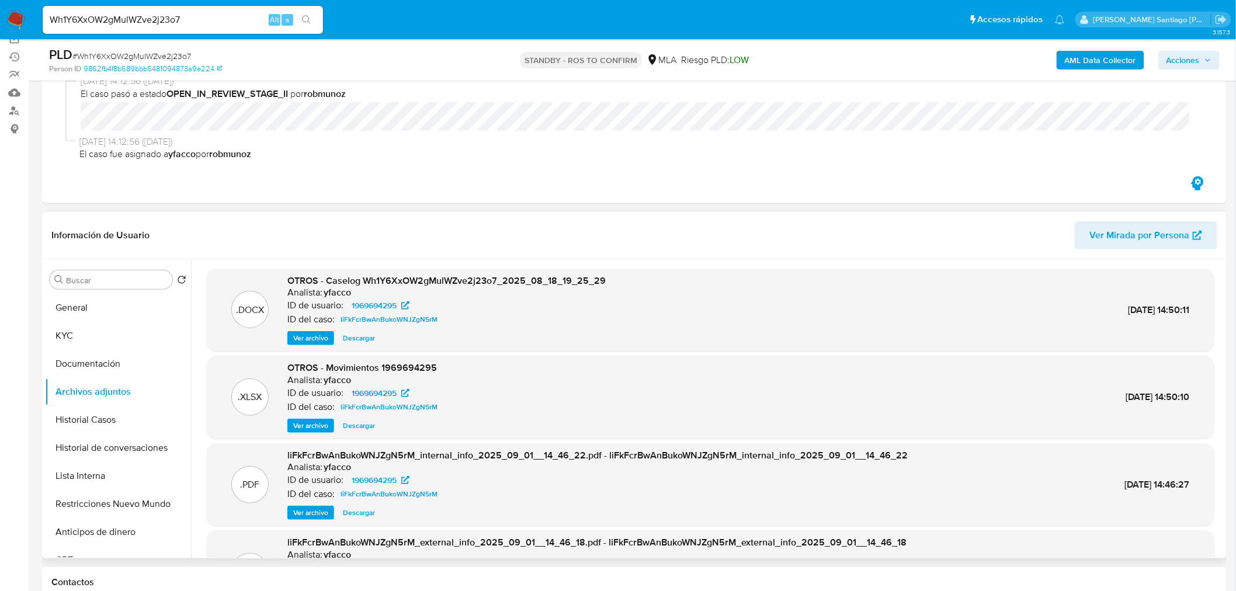
click at [359, 341] on span "Descargar" at bounding box center [359, 338] width 32 height 12
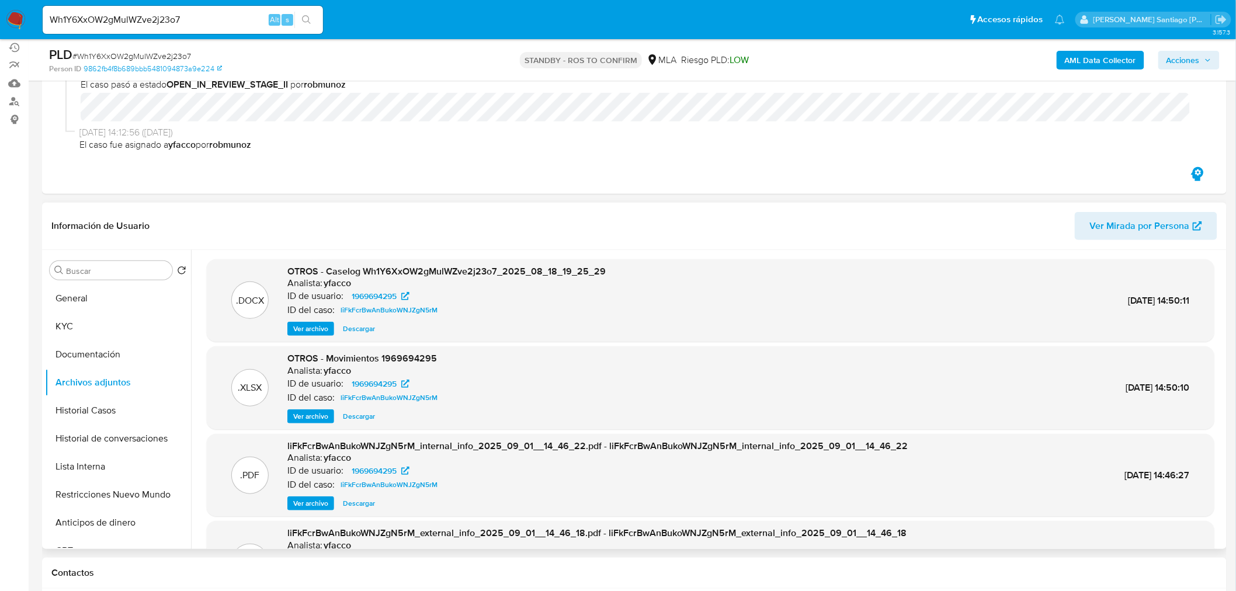
scroll to position [65, 0]
